Goal: Answer question/provide support: Share knowledge or assist other users

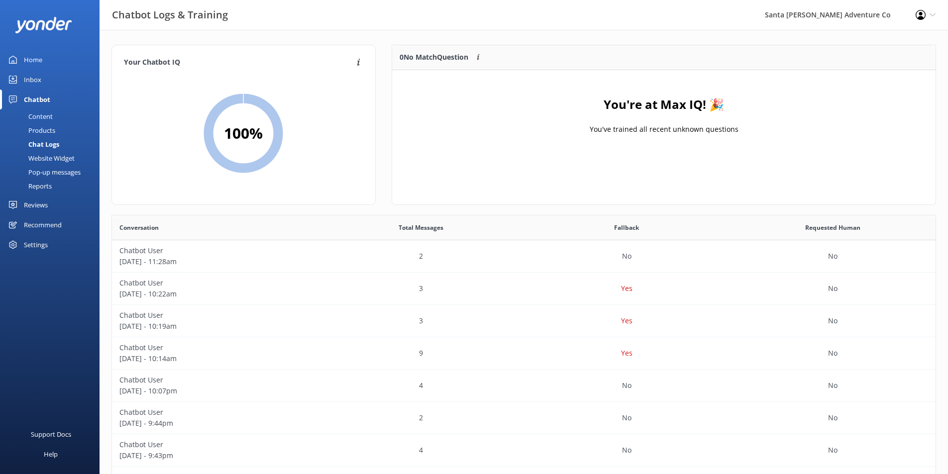
scroll to position [341, 816]
click at [44, 142] on div "Chat Logs" at bounding box center [32, 144] width 53 height 14
click at [39, 115] on div "Content" at bounding box center [29, 116] width 47 height 14
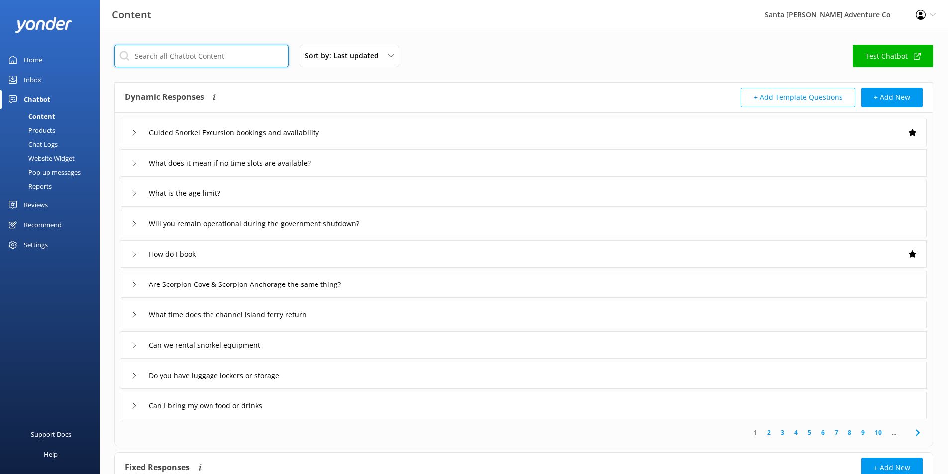
click at [171, 55] on input "text" at bounding box center [201, 56] width 174 height 22
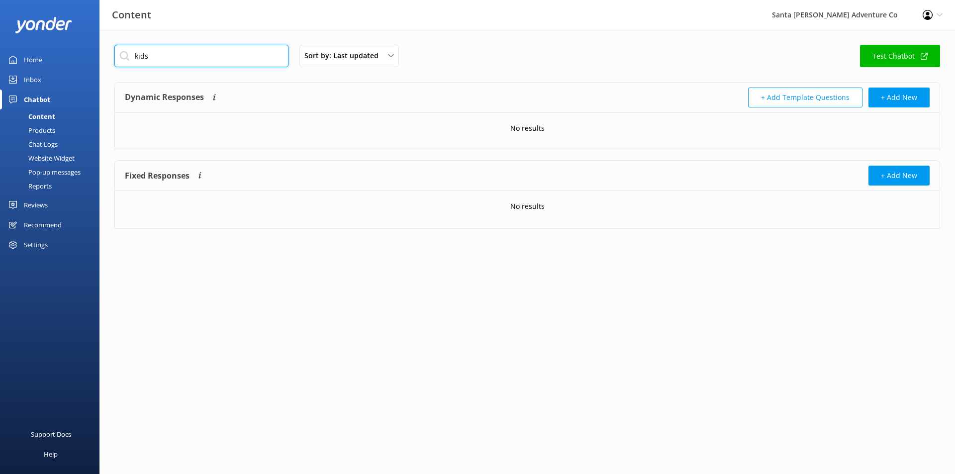
click at [171, 54] on input "kids" at bounding box center [201, 56] width 174 height 22
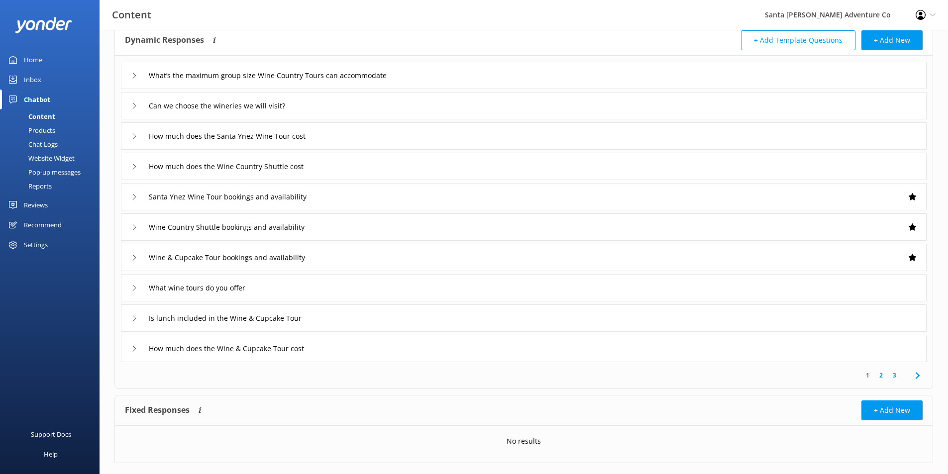
scroll to position [66, 0]
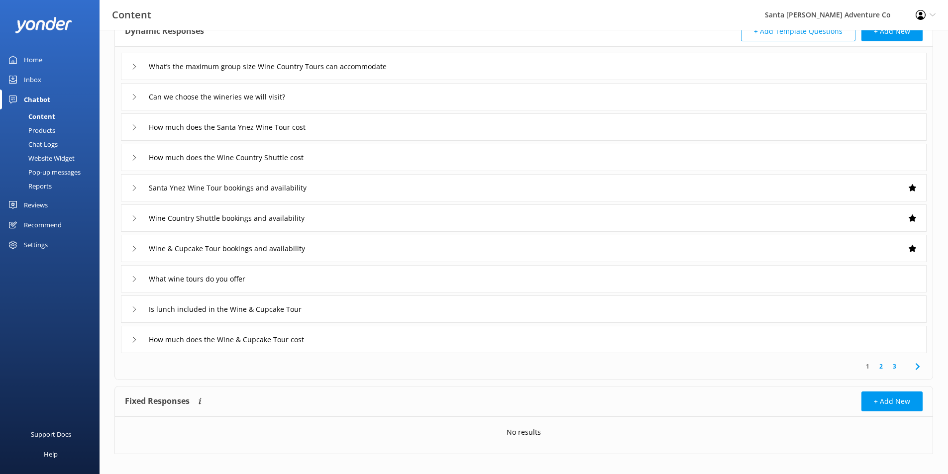
type input "wine"
click at [918, 366] on use at bounding box center [917, 366] width 4 height 6
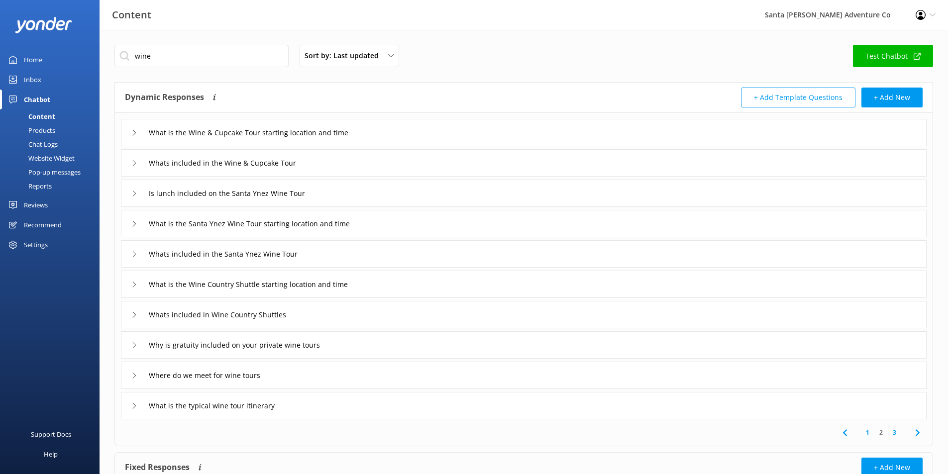
click at [915, 431] on icon at bounding box center [918, 433] width 12 height 12
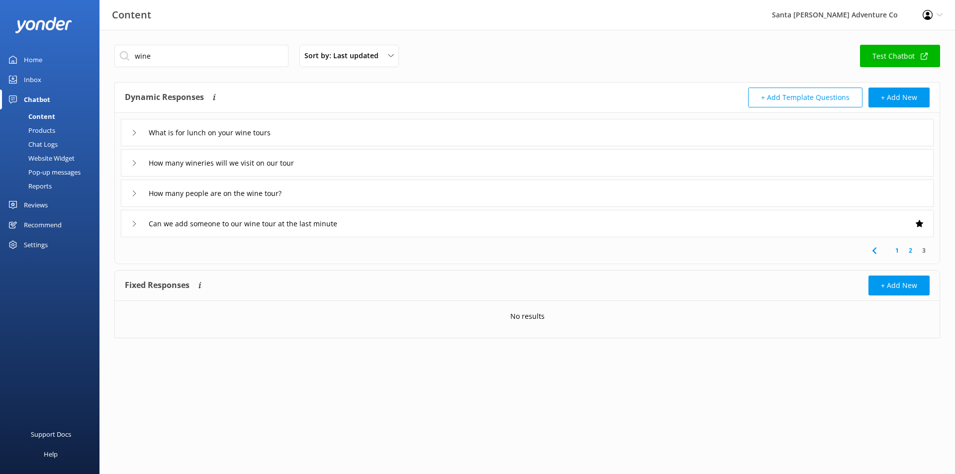
click at [881, 50] on link "Test Chatbot" at bounding box center [900, 56] width 80 height 22
click at [46, 142] on div "Chat Logs" at bounding box center [32, 144] width 52 height 14
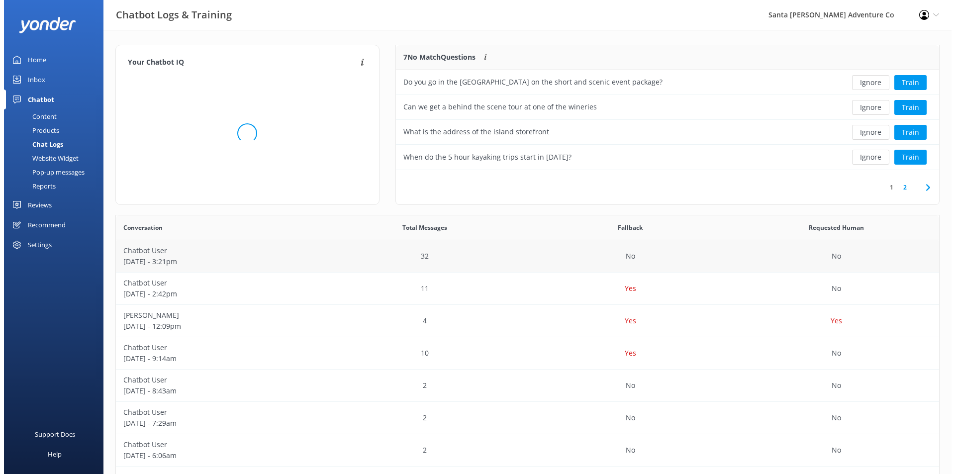
scroll to position [117, 536]
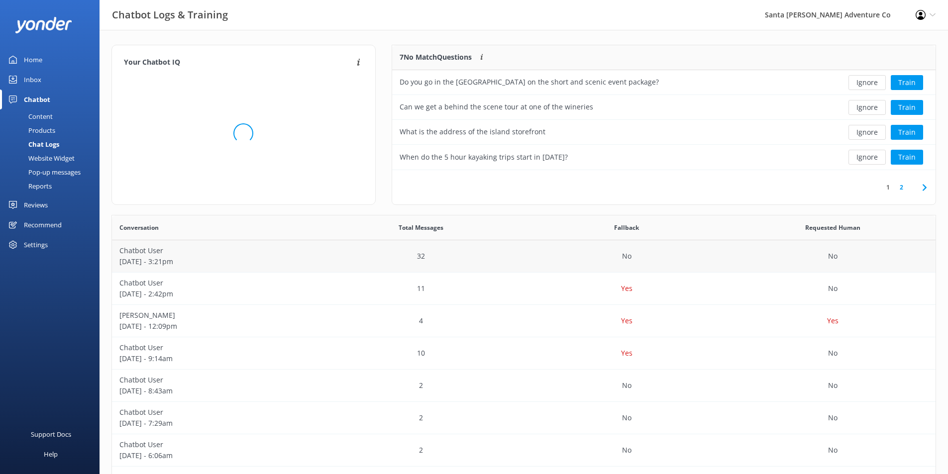
click at [341, 266] on div "32" at bounding box center [421, 256] width 206 height 32
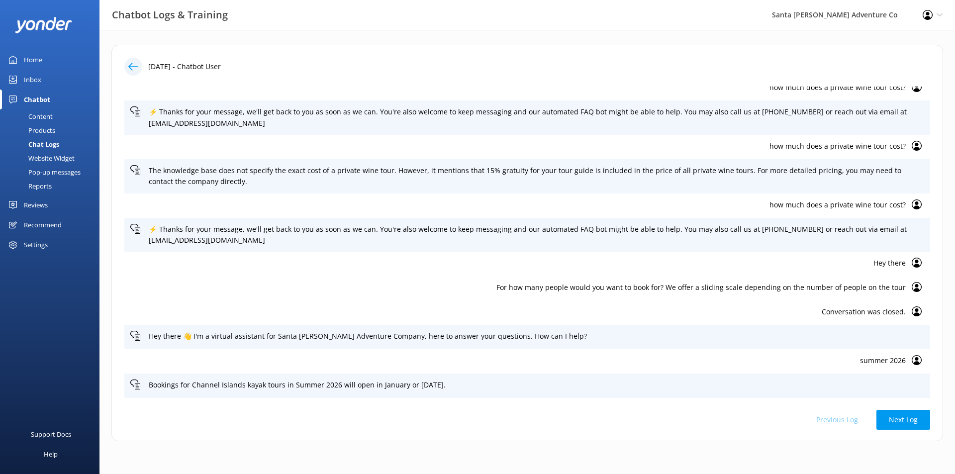
scroll to position [717, 0]
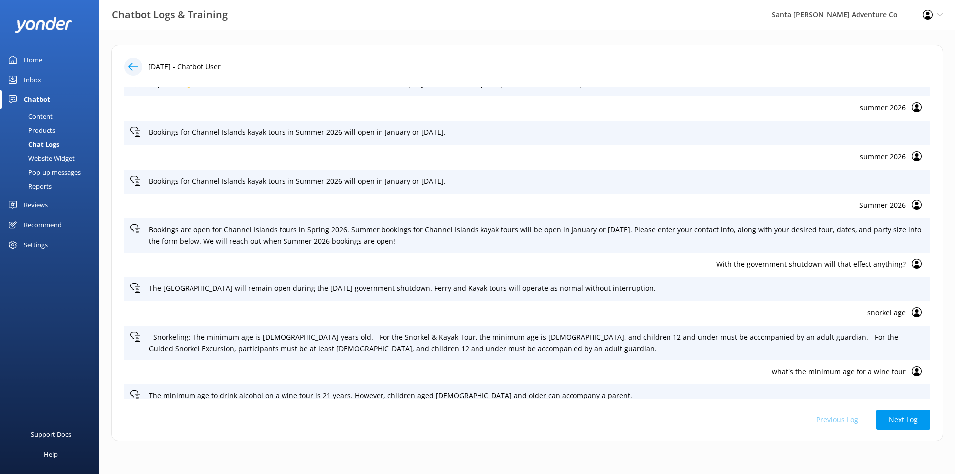
click at [844, 366] on p "what's the minimum age for a wine tour" at bounding box center [518, 371] width 776 height 11
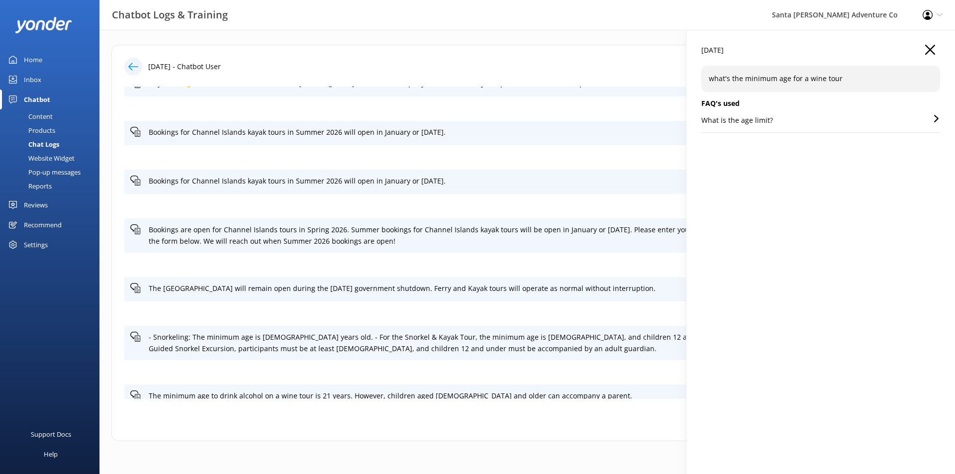
click at [785, 116] on div "What is the age limit?" at bounding box center [821, 123] width 239 height 17
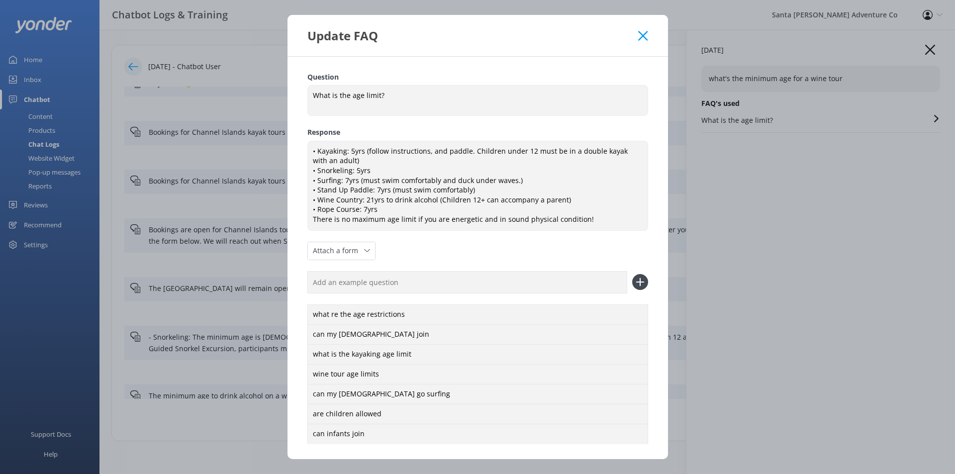
click at [893, 291] on div "Update FAQ Question What is the age limit? What is the age limit? Response • Ka…" at bounding box center [477, 237] width 955 height 474
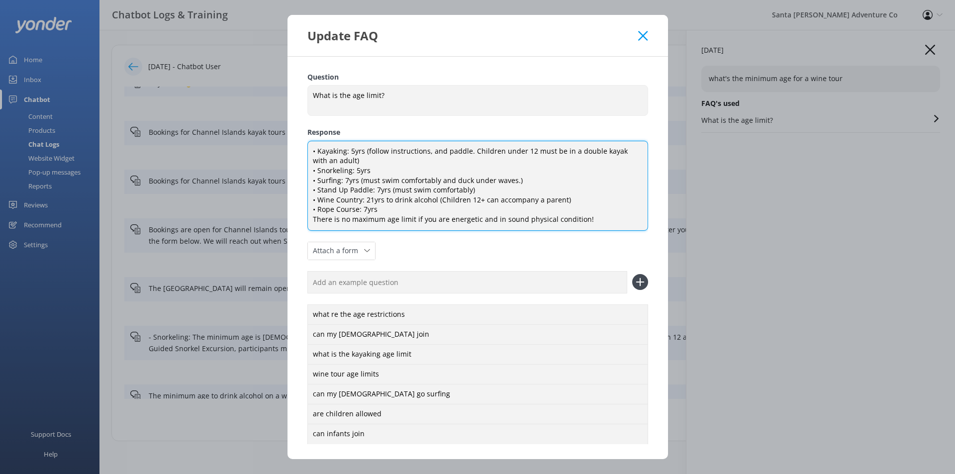
drag, startPoint x: 574, startPoint y: 198, endPoint x: 293, endPoint y: 200, distance: 281.2
click at [293, 200] on div "Question What is the age limit? What is the age limit? Response • Kayaking: 5yr…" at bounding box center [478, 258] width 381 height 403
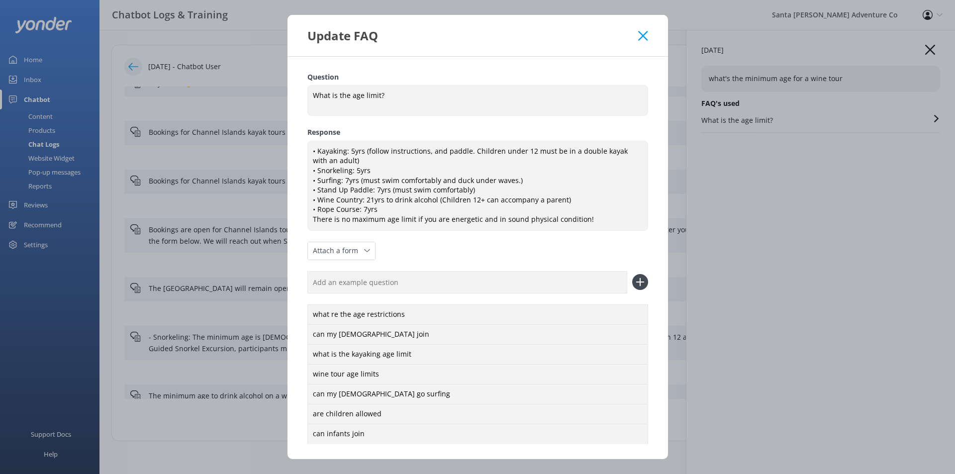
click at [893, 231] on div "Update FAQ Question What is the age limit? What is the age limit? Response • Ka…" at bounding box center [477, 237] width 955 height 474
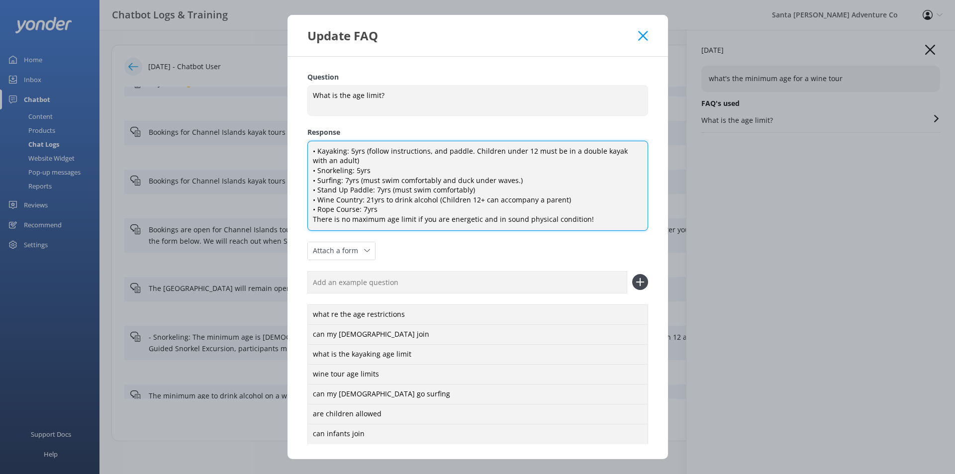
click at [356, 203] on textarea "• Kayaking: 5yrs (follow instructions, and paddle. Children under 12 must be in…" at bounding box center [478, 186] width 341 height 90
click at [358, 198] on textarea "• Kayaking: 5yrs (follow instructions, and paddle. Children under 12 must be in…" at bounding box center [478, 186] width 341 height 90
click at [363, 198] on textarea "• Kayaking: 5yrs (follow instructions, and paddle. Children under 12 must be in…" at bounding box center [478, 186] width 341 height 90
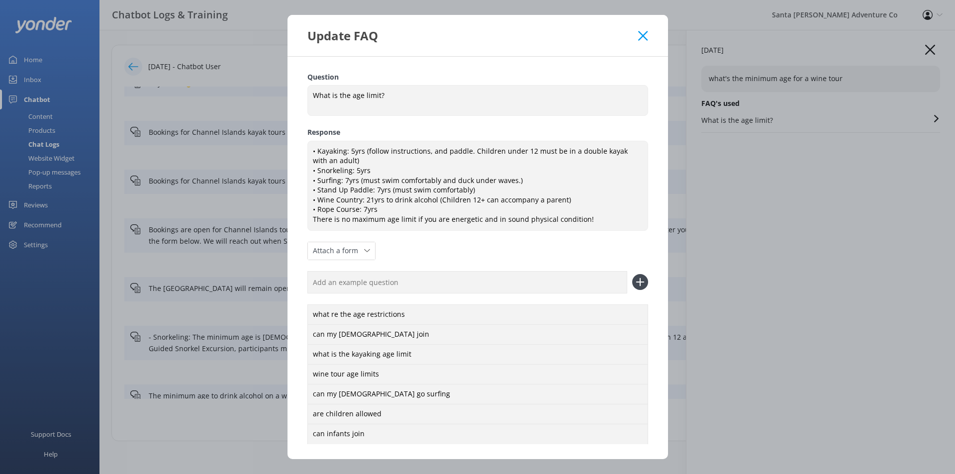
click at [642, 29] on div "Update FAQ" at bounding box center [478, 35] width 381 height 41
click at [642, 33] on icon at bounding box center [642, 36] width 9 height 10
